Goal: Navigation & Orientation: Find specific page/section

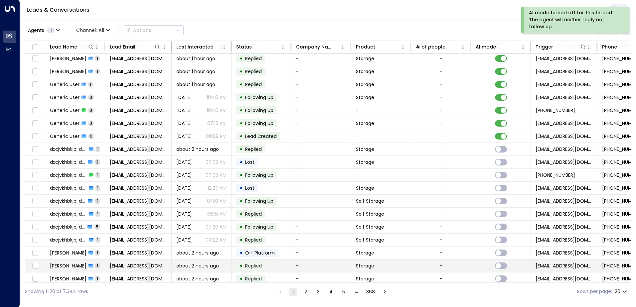
scroll to position [33, 0]
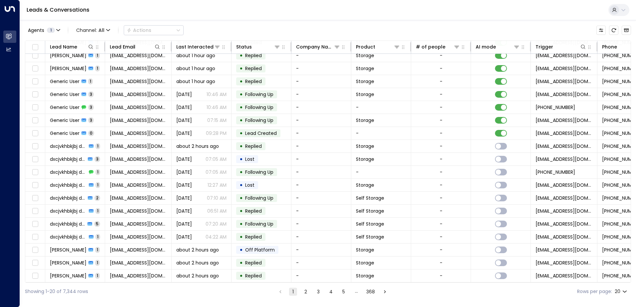
click at [304, 291] on button "2" at bounding box center [306, 292] width 8 height 8
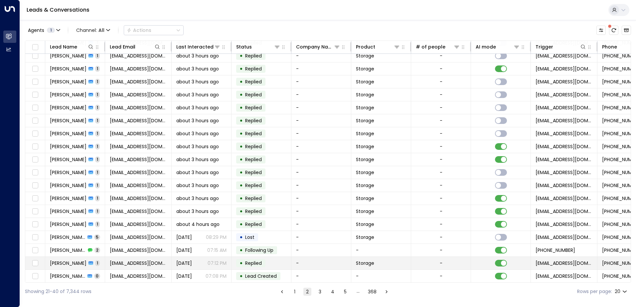
scroll to position [33, 0]
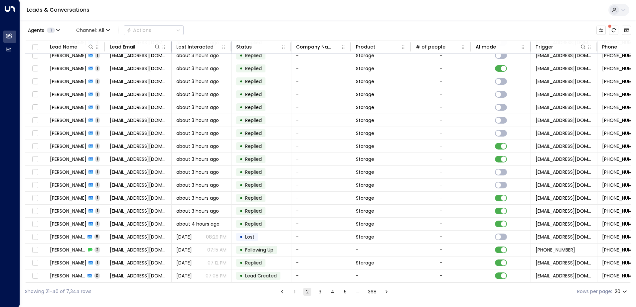
click at [320, 290] on button "3" at bounding box center [320, 292] width 8 height 8
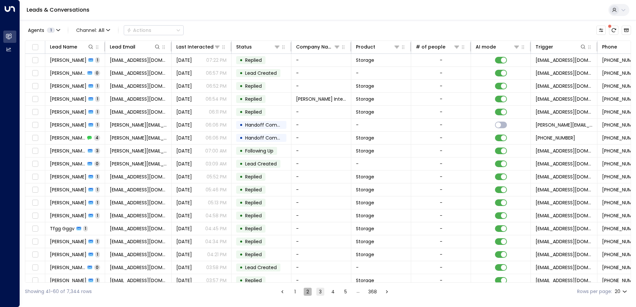
click at [306, 291] on button "2" at bounding box center [308, 292] width 8 height 8
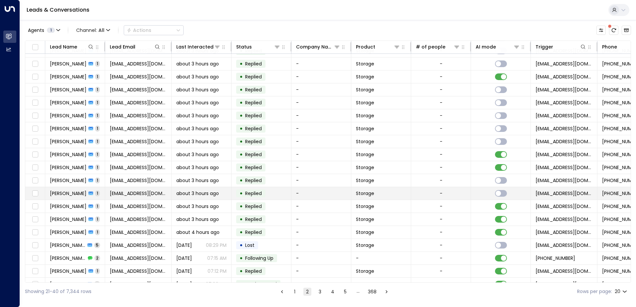
scroll to position [33, 0]
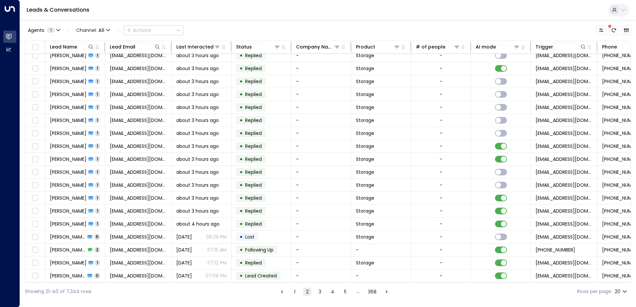
click at [317, 293] on button "3" at bounding box center [320, 292] width 8 height 8
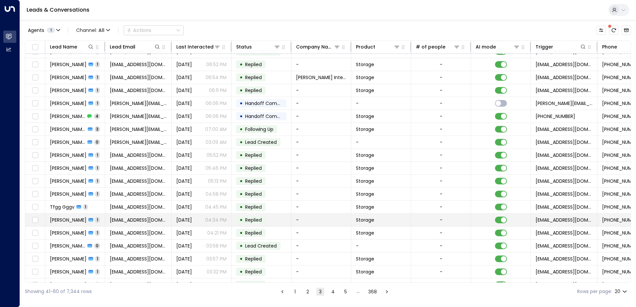
scroll to position [33, 0]
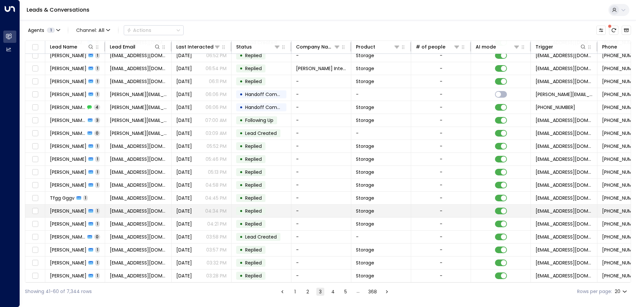
click at [150, 205] on td "[EMAIL_ADDRESS][DOMAIN_NAME]" at bounding box center [138, 211] width 67 height 13
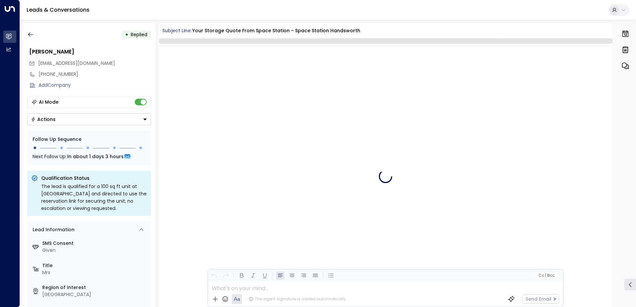
scroll to position [251, 0]
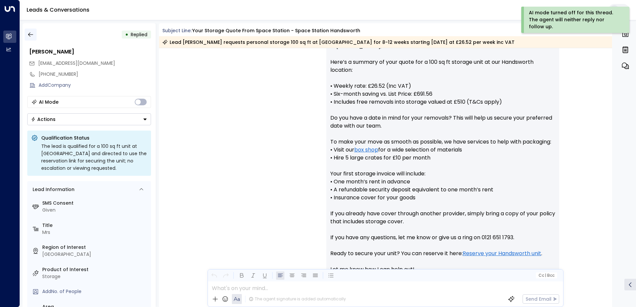
click at [30, 34] on icon "button" at bounding box center [30, 34] width 7 height 7
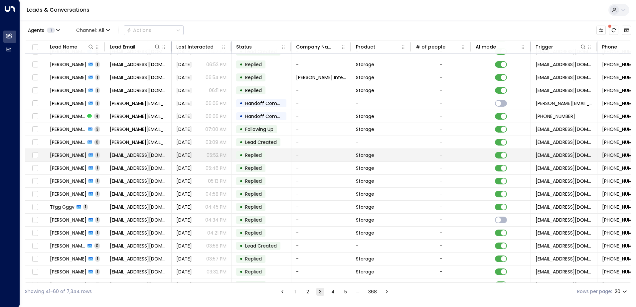
scroll to position [33, 0]
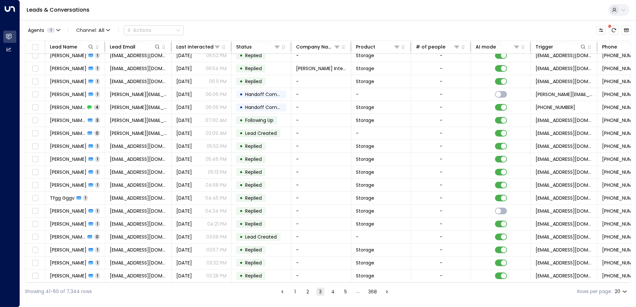
click at [333, 294] on button "4" at bounding box center [333, 292] width 8 height 8
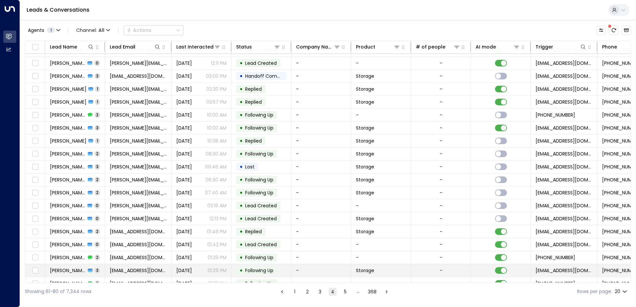
scroll to position [33, 0]
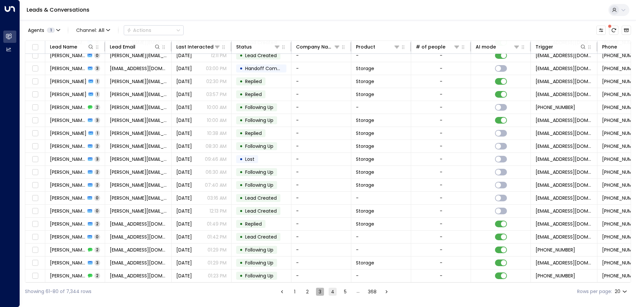
click at [318, 290] on button "3" at bounding box center [320, 292] width 8 height 8
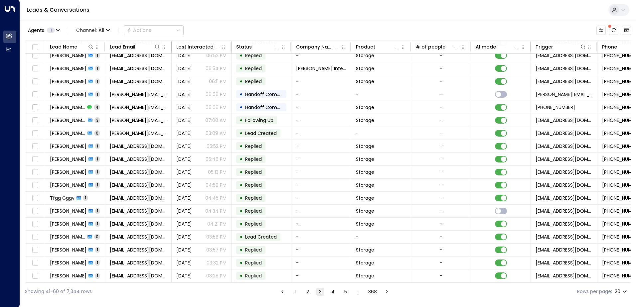
click at [296, 293] on button "1" at bounding box center [295, 292] width 8 height 8
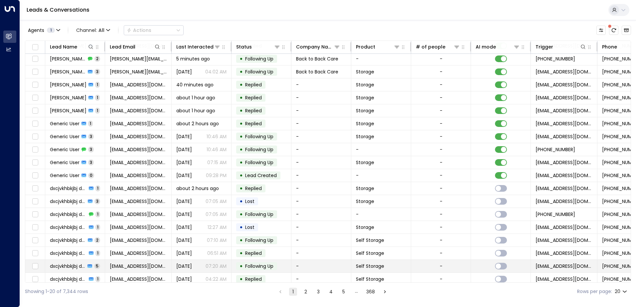
scroll to position [33, 0]
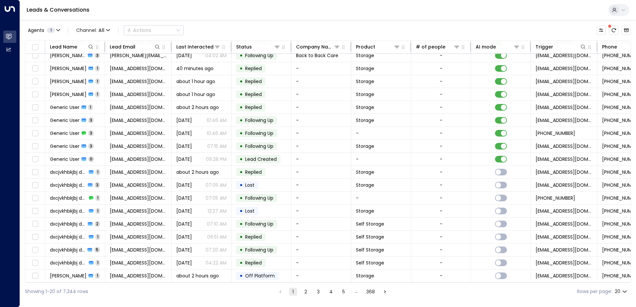
click at [306, 293] on button "2" at bounding box center [306, 292] width 8 height 8
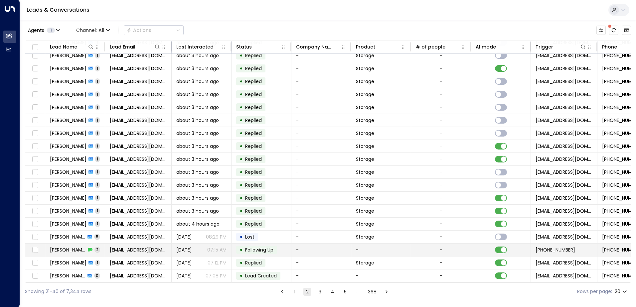
scroll to position [33, 0]
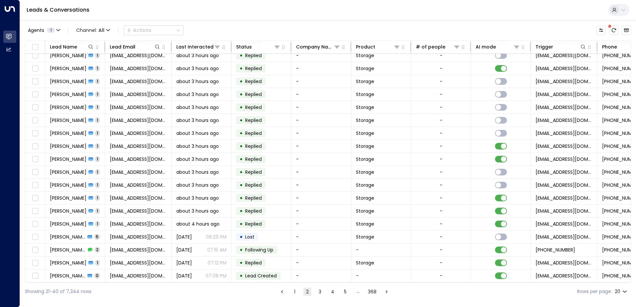
click at [320, 293] on button "3" at bounding box center [320, 292] width 8 height 8
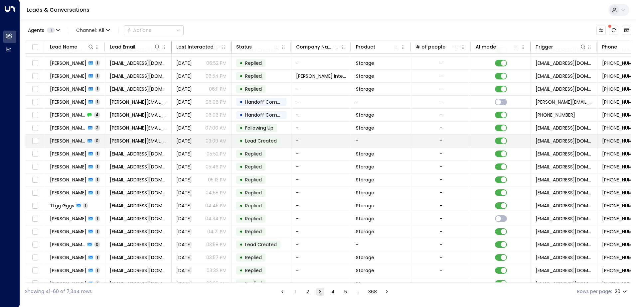
scroll to position [33, 0]
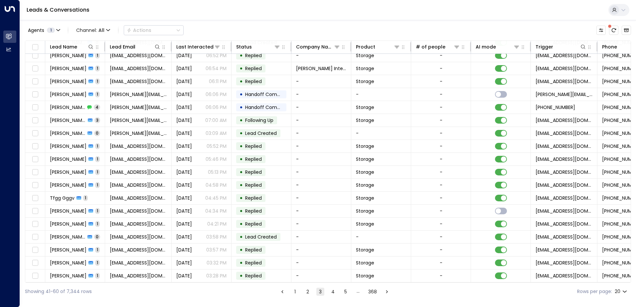
click at [330, 295] on button "4" at bounding box center [333, 292] width 8 height 8
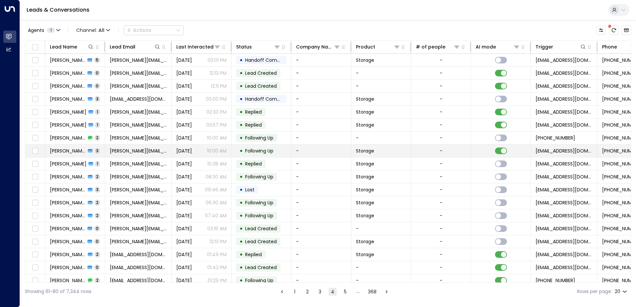
scroll to position [33, 0]
